Goal: Browse casually

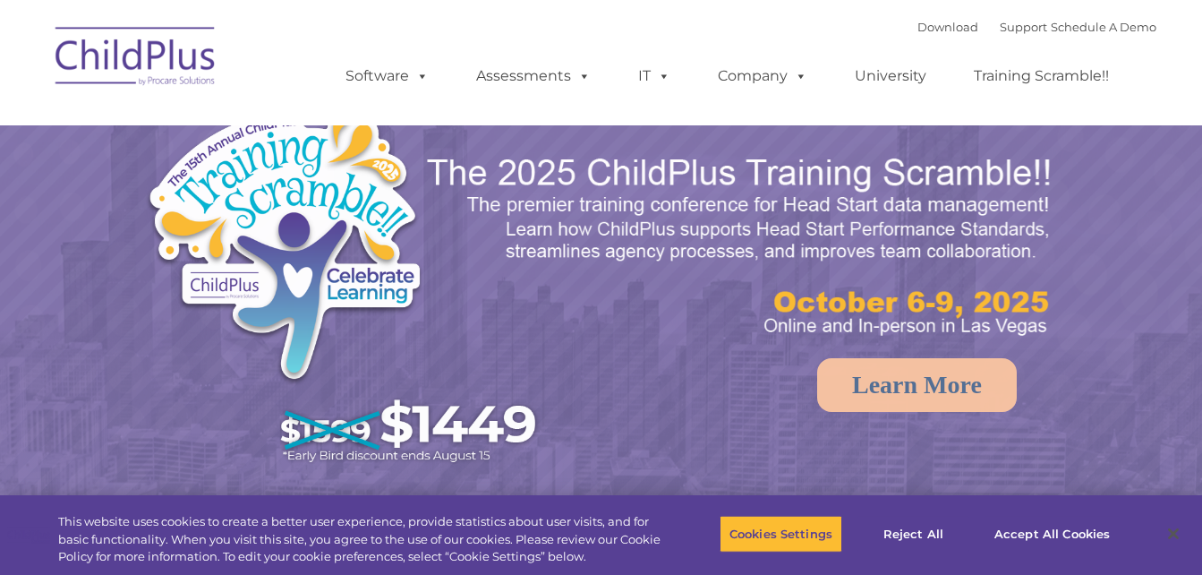
select select "MEDIUM"
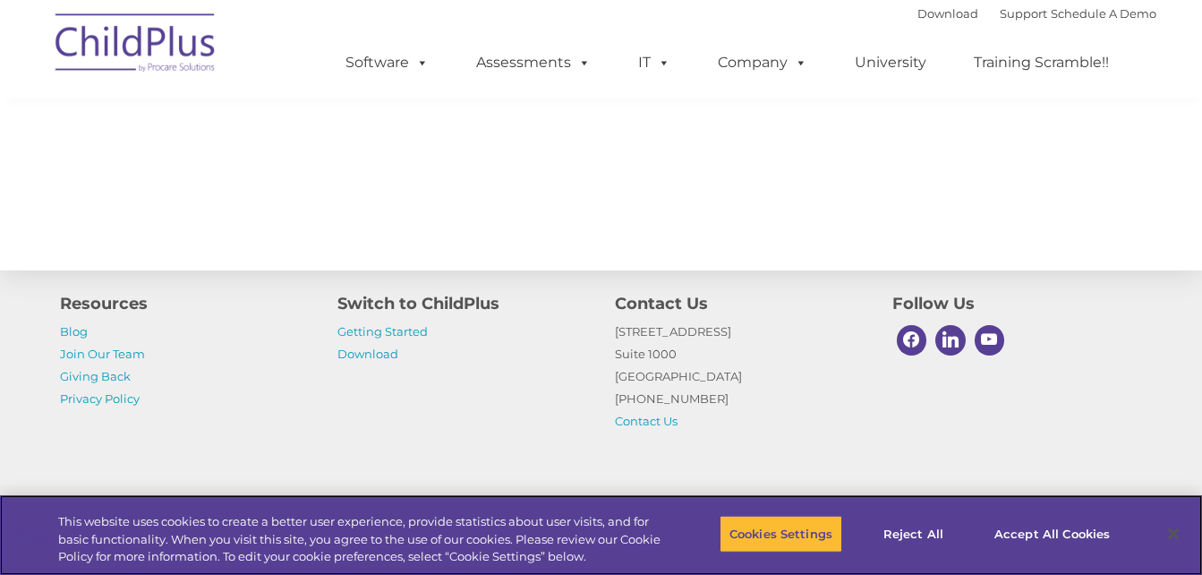
scroll to position [2068, 0]
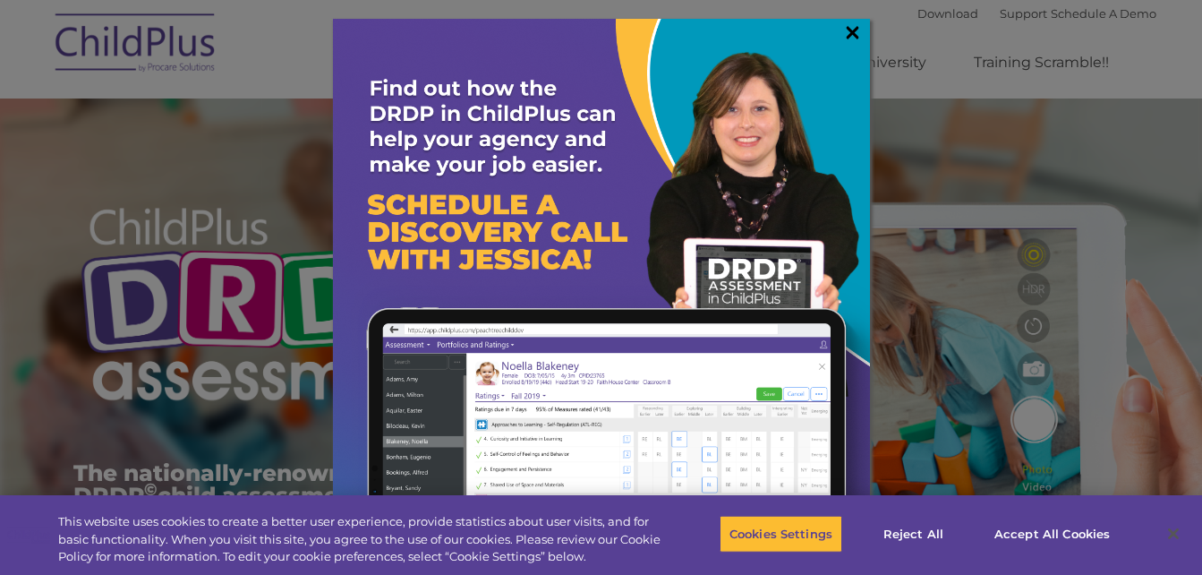
click at [850, 30] on link "×" at bounding box center [853, 32] width 21 height 18
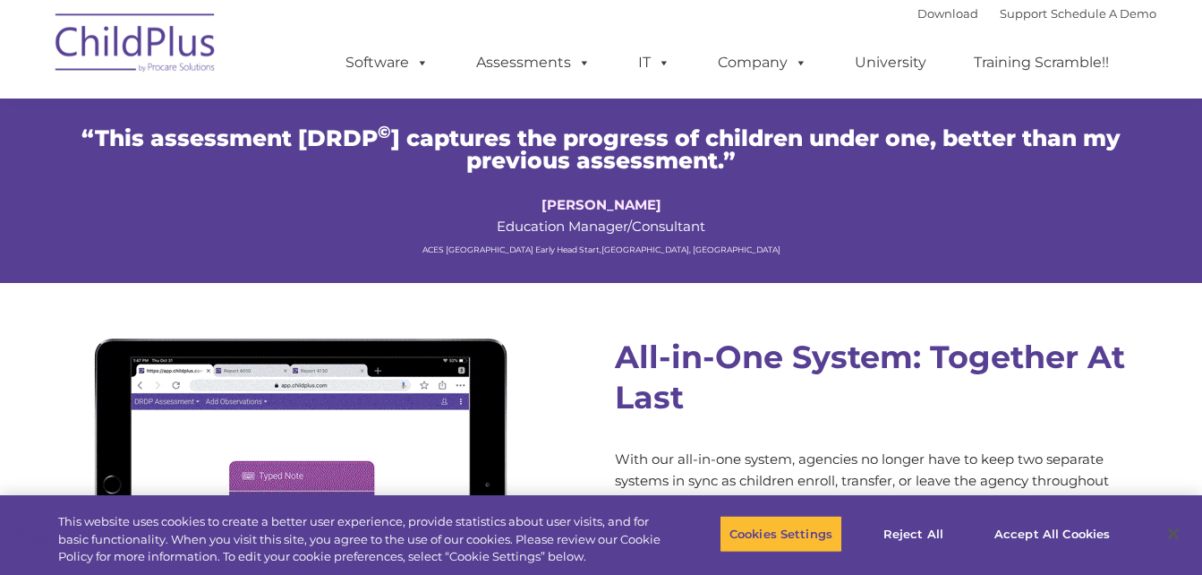
scroll to position [1336, 0]
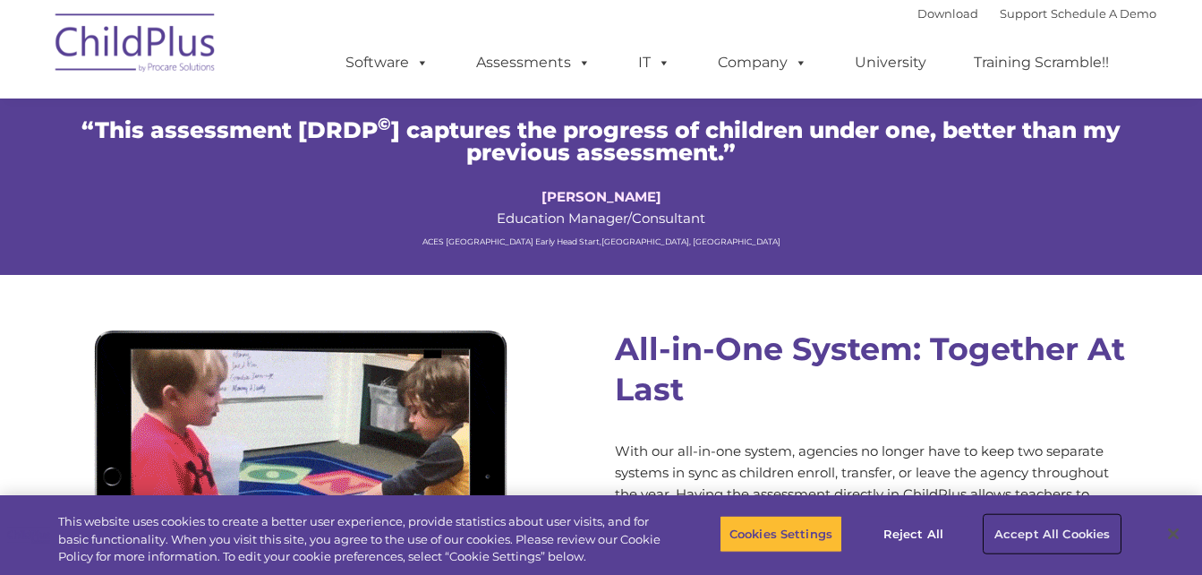
click at [1071, 533] on button "Accept All Cookies" at bounding box center [1052, 534] width 135 height 38
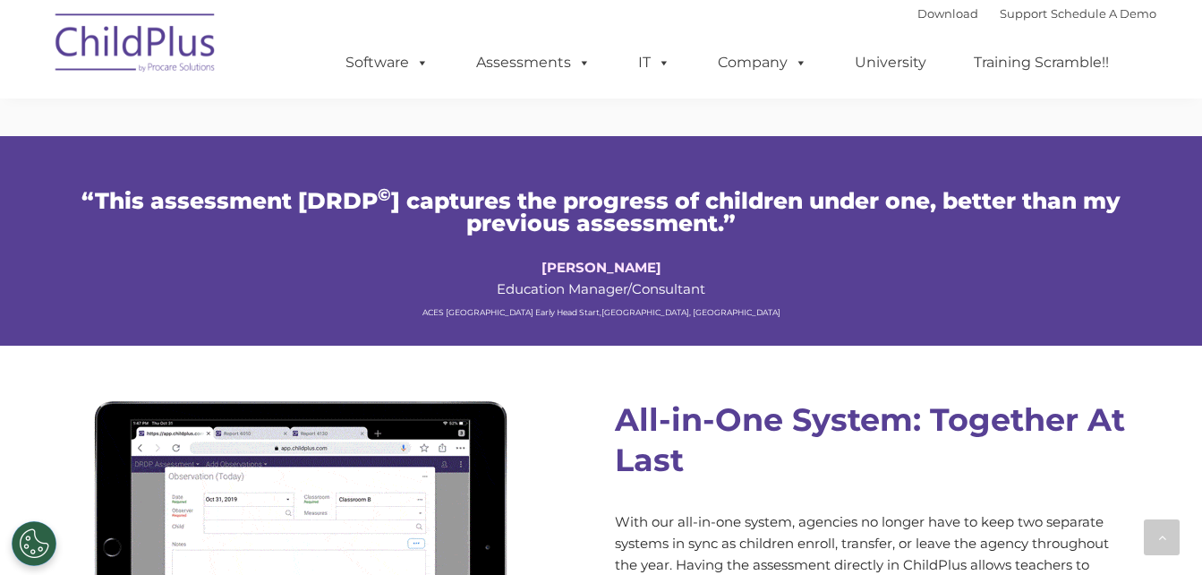
scroll to position [1263, 0]
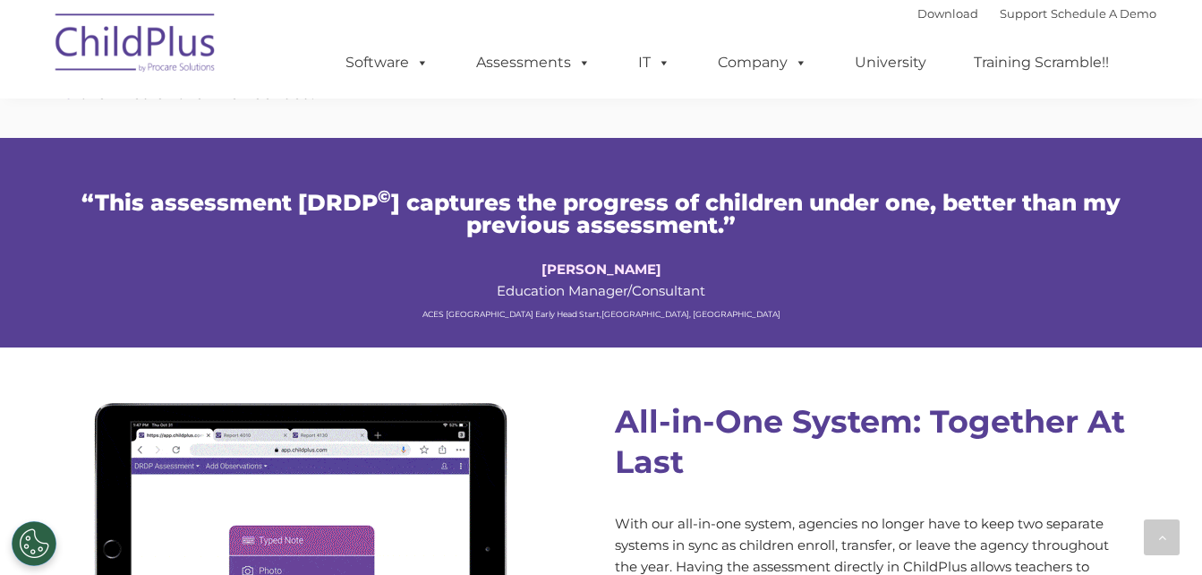
click at [142, 38] on img at bounding box center [136, 46] width 179 height 90
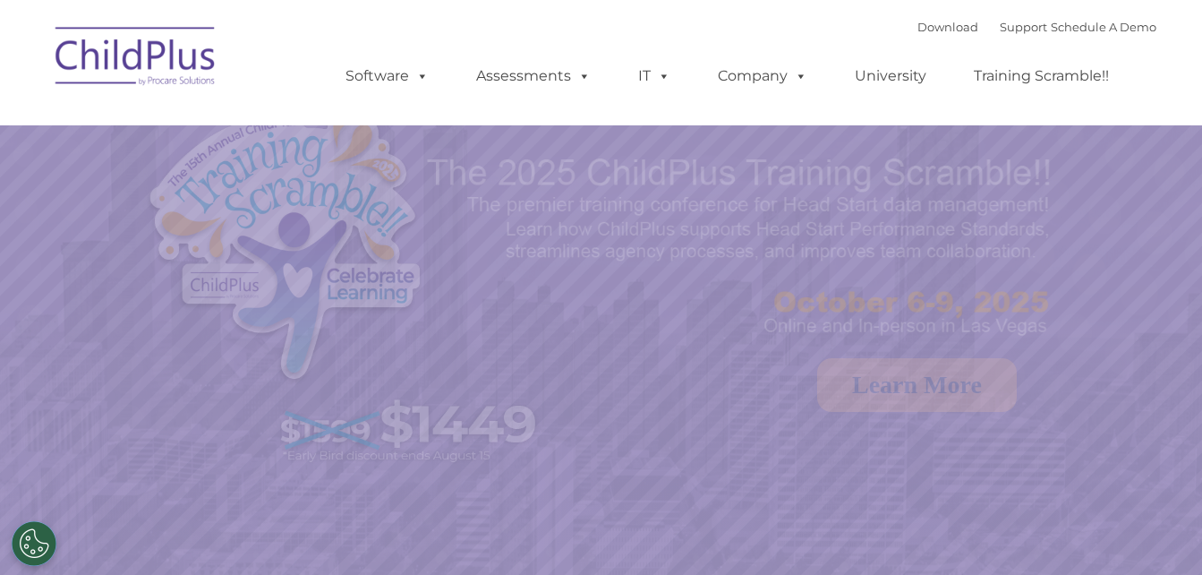
select select "MEDIUM"
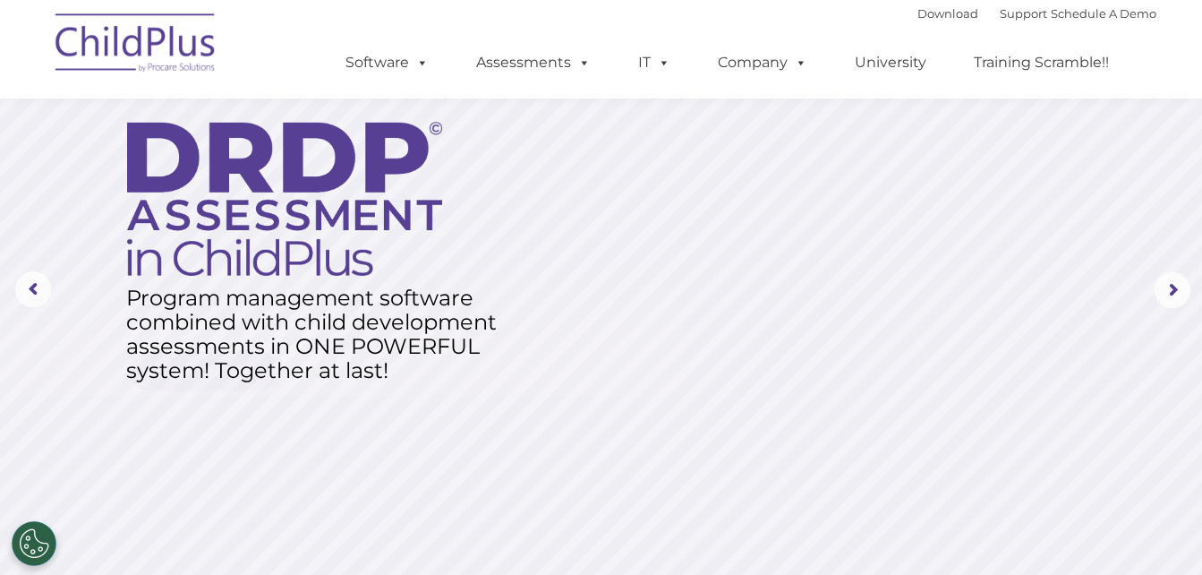
scroll to position [57, 0]
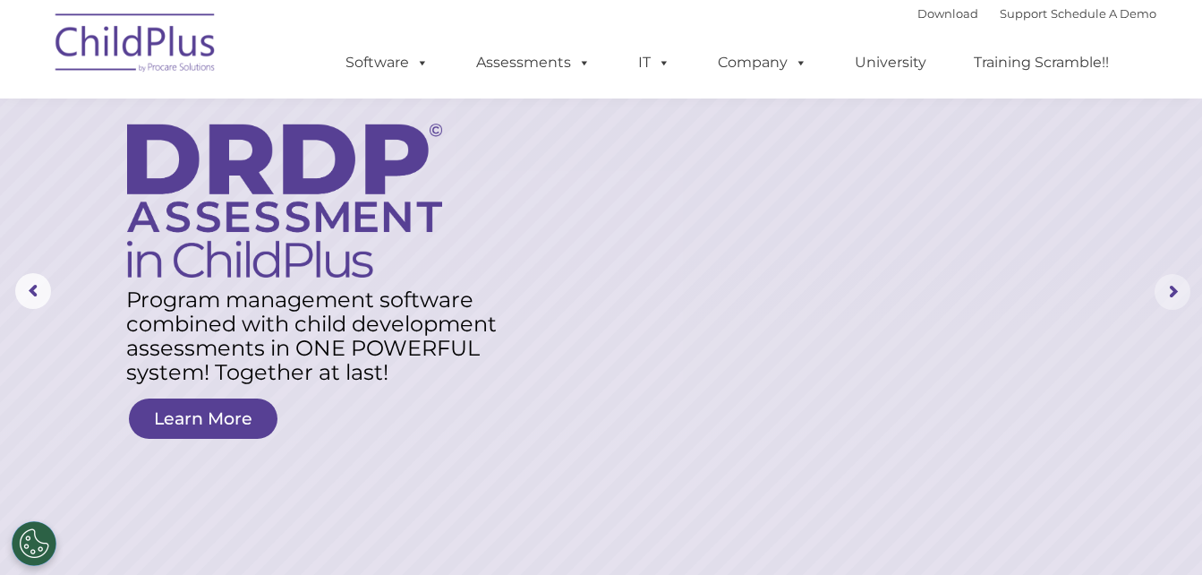
click at [1167, 295] on rs-arrow at bounding box center [1173, 292] width 36 height 36
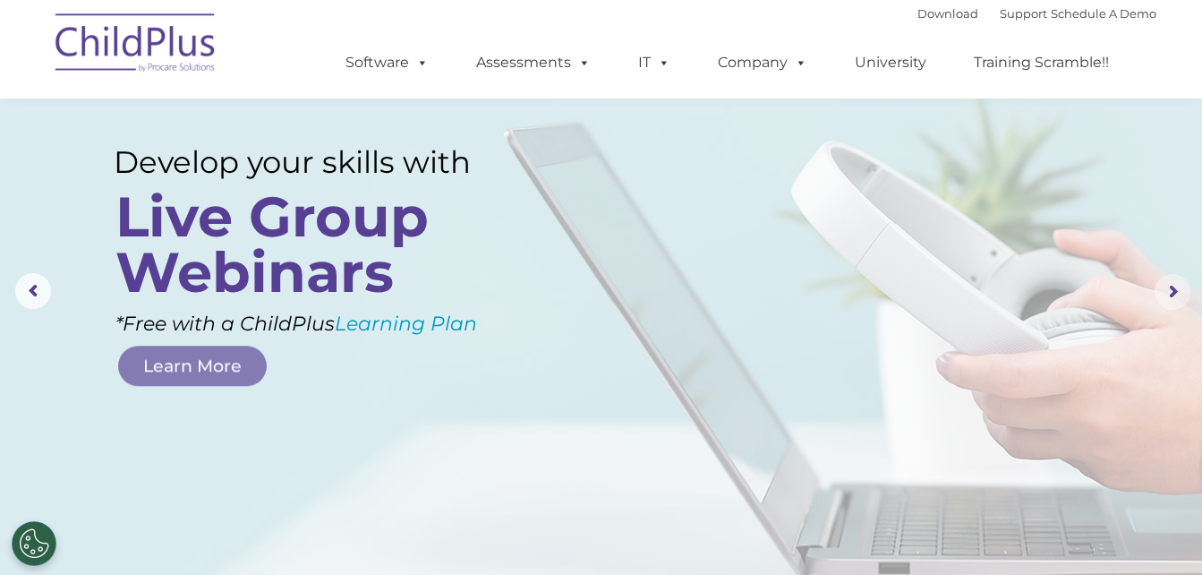
click at [1167, 295] on rs-arrow at bounding box center [1173, 292] width 36 height 36
